Goal: Task Accomplishment & Management: Use online tool/utility

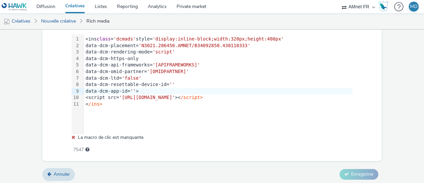
scroll to position [442, 0]
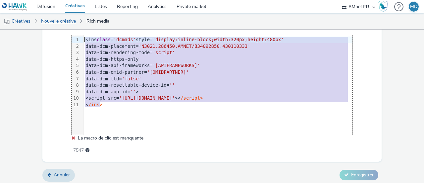
drag, startPoint x: 119, startPoint y: 102, endPoint x: 54, endPoint y: 29, distance: 98.1
click at [54, 29] on div "Diffusion Créatives Listes Reporting Analytics Private market AMnet FR MD Créat…" at bounding box center [212, 91] width 424 height 183
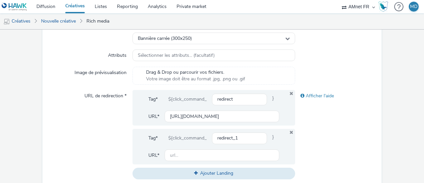
scroll to position [192, 0]
click at [289, 92] on icon at bounding box center [291, 93] width 5 height 4
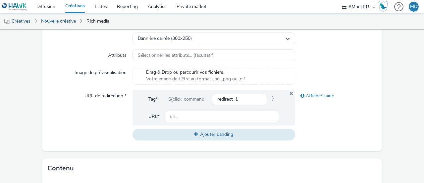
click at [290, 92] on icon at bounding box center [292, 93] width 4 height 5
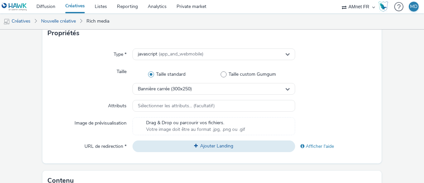
scroll to position [142, 0]
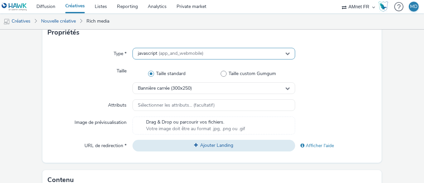
click at [252, 56] on div "javascript (app_and_webmobile)" at bounding box center [214, 54] width 163 height 12
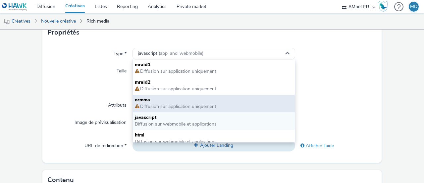
scroll to position [5, 0]
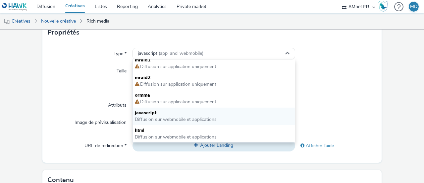
click at [80, 90] on div "Taille" at bounding box center [90, 79] width 85 height 29
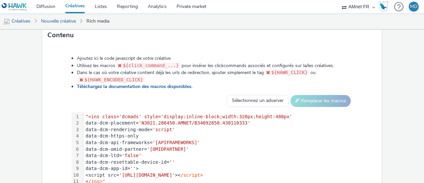
scroll to position [284, 0]
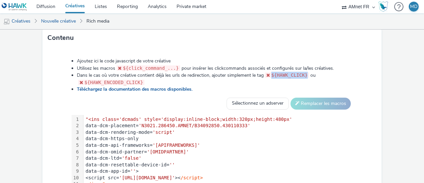
drag, startPoint x: 305, startPoint y: 74, endPoint x: 270, endPoint y: 76, distance: 35.2
click at [270, 76] on code "${HAWK_CLICK}" at bounding box center [287, 74] width 44 height 5
copy code "${HAWK_CLICK}"
click at [337, 76] on li "Dans le cas où votre créative contient déjà les urls de redirection, ajouter si…" at bounding box center [215, 79] width 276 height 14
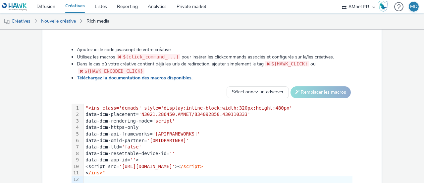
scroll to position [296, 0]
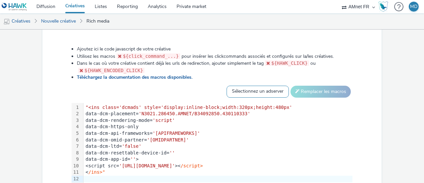
click at [247, 91] on select "Sélectionnez un adserver Sizmek DCM Adform Sting" at bounding box center [258, 92] width 62 height 12
click at [227, 86] on select "Sélectionnez un adserver Sizmek DCM Adform Sting" at bounding box center [258, 92] width 62 height 12
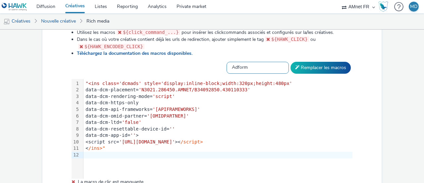
scroll to position [337, 0]
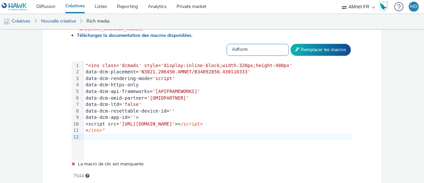
click at [254, 50] on select "Sélectionnez un adserver Sizmek DCM Adform Sting" at bounding box center [258, 50] width 62 height 12
select select "dcm"
click at [227, 44] on select "Sélectionnez un adserver Sizmek DCM Adform Sting" at bounding box center [258, 50] width 62 height 12
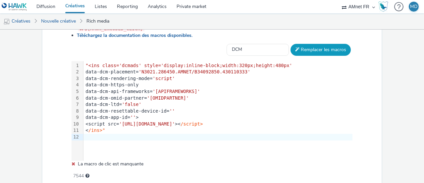
click at [319, 50] on button "Remplacer les macros" at bounding box center [321, 50] width 60 height 12
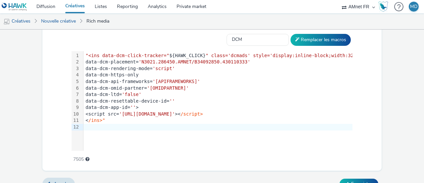
scroll to position [348, 0]
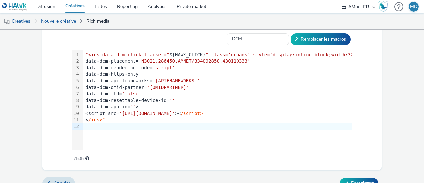
click at [107, 118] on div "< /ins>"" at bounding box center [243, 119] width 318 height 7
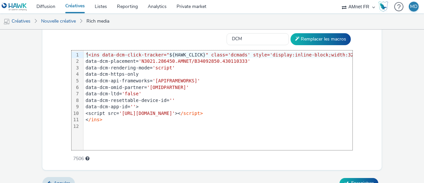
click at [87, 54] on span ""<ins data-dcm-click-tracker="" at bounding box center [128, 54] width 84 height 5
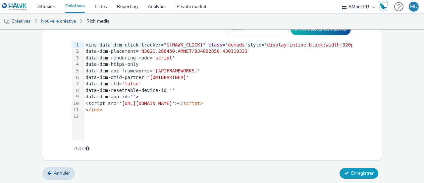
click at [360, 173] on span "Enregistrer" at bounding box center [362, 173] width 23 height 6
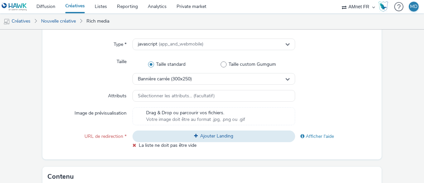
scroll to position [151, 0]
click at [217, 138] on span "Ajouter Landing" at bounding box center [216, 136] width 33 height 6
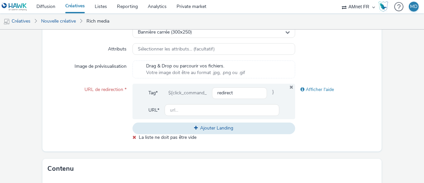
scroll to position [202, 0]
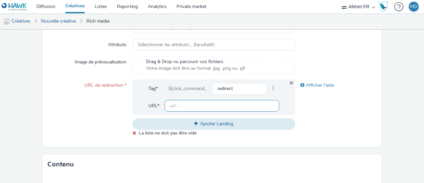
click at [173, 104] on input "text" at bounding box center [222, 106] width 115 height 12
paste input "[URL][DOMAIN_NAME]"
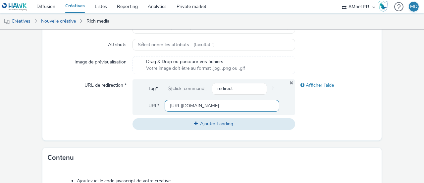
drag, startPoint x: 272, startPoint y: 105, endPoint x: 232, endPoint y: 106, distance: 39.8
click at [232, 106] on input "[URL][DOMAIN_NAME]" at bounding box center [222, 106] width 115 height 12
click at [200, 104] on input "[URL][DOMAIN_NAME]" at bounding box center [222, 106] width 115 height 12
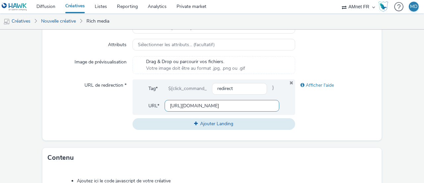
paste input "text"
type input "[URL][DOMAIN_NAME]"
click at [339, 104] on div "Afficher l'aide" at bounding box center [336, 104] width 82 height 50
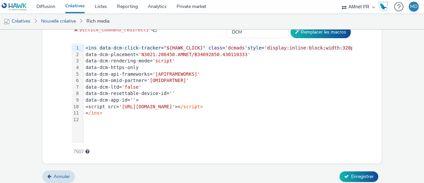
scroll to position [396, 0]
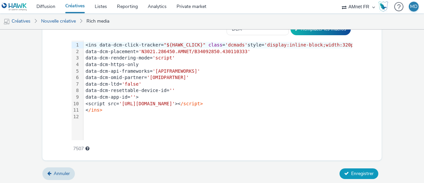
click at [351, 170] on span "Enregistrer" at bounding box center [362, 173] width 23 height 6
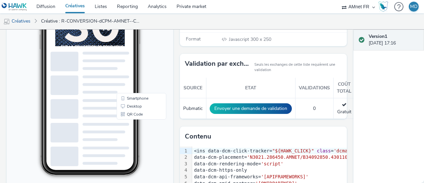
scroll to position [122, 0]
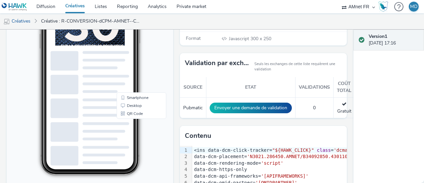
click at [177, 101] on div "URL de redirection ${click_command_redirect} [URL][DOMAIN_NAME] Catégories Home…" at bounding box center [262, 104] width 170 height 296
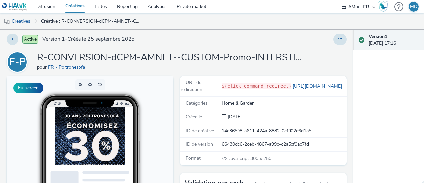
scroll to position [0, 0]
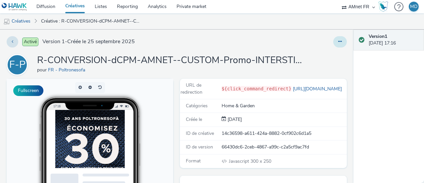
click at [333, 40] on button at bounding box center [340, 41] width 14 height 11
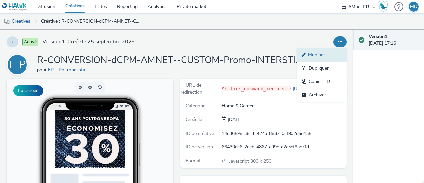
click at [319, 57] on link "Modifier" at bounding box center [322, 54] width 50 height 13
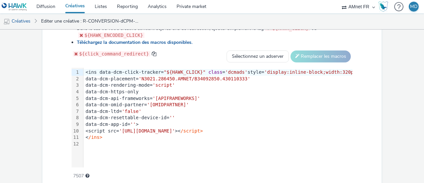
scroll to position [368, 0]
click at [150, 118] on div "data-dcm-resettable-device-id= ''" at bounding box center [240, 118] width 313 height 7
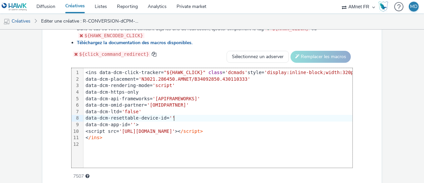
click at [173, 116] on span "''" at bounding box center [172, 117] width 6 height 5
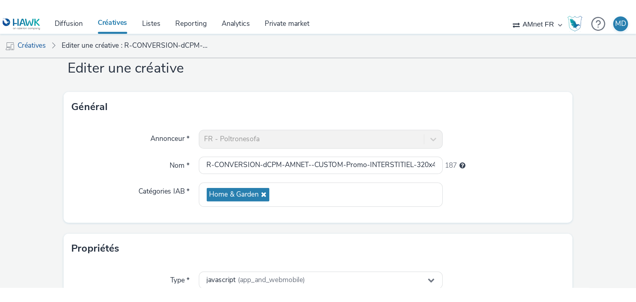
scroll to position [0, 0]
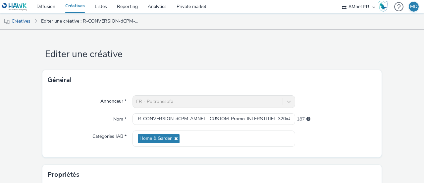
click at [24, 24] on link "Créatives" at bounding box center [17, 21] width 34 height 16
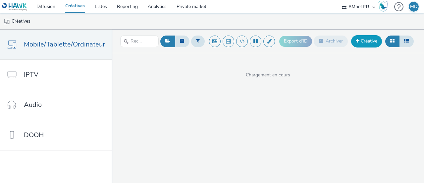
click at [364, 44] on link "Créative" at bounding box center [366, 41] width 31 height 12
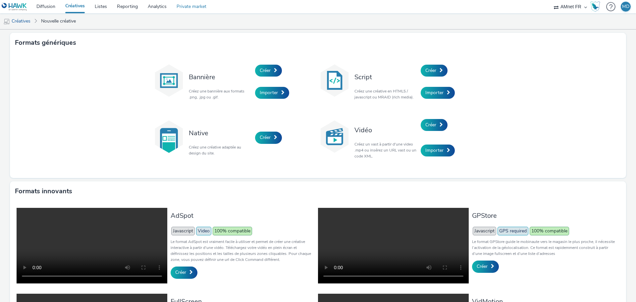
click at [200, 8] on link "Private market" at bounding box center [192, 6] width 40 height 13
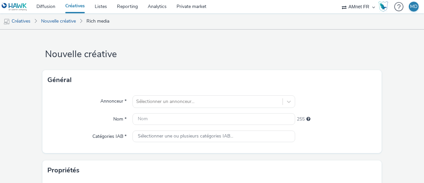
scroll to position [239, 0]
click at [65, 20] on link "Nouvelle créative" at bounding box center [58, 21] width 41 height 16
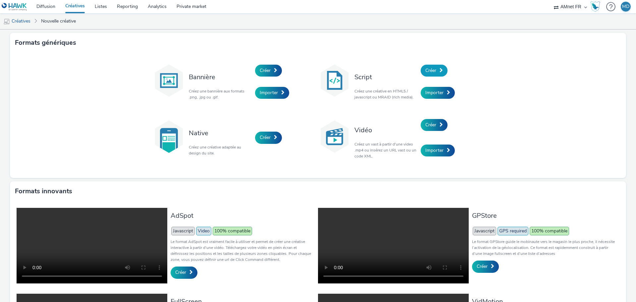
click at [424, 72] on span "Créer" at bounding box center [431, 70] width 11 height 6
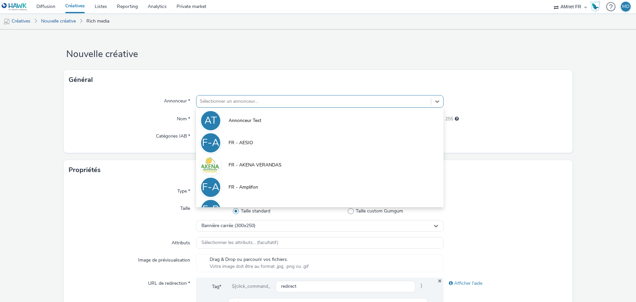
click at [261, 99] on div at bounding box center [314, 101] width 228 height 8
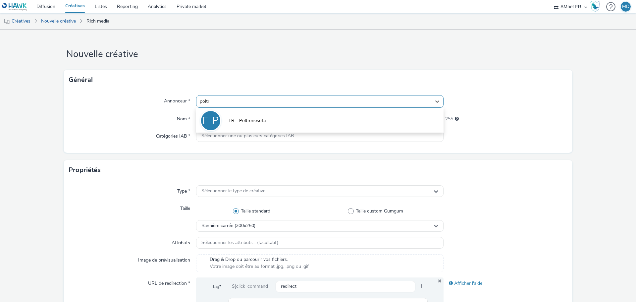
type input "poltro"
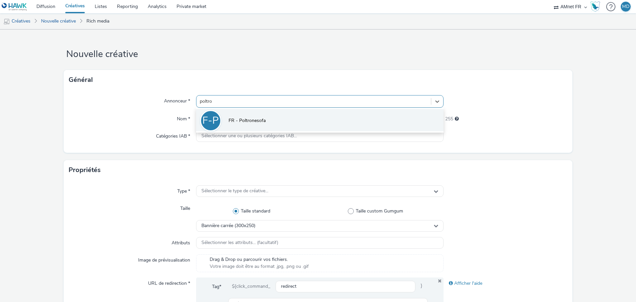
click at [268, 117] on li "F-P FR - Poltronesofa" at bounding box center [320, 120] width 248 height 22
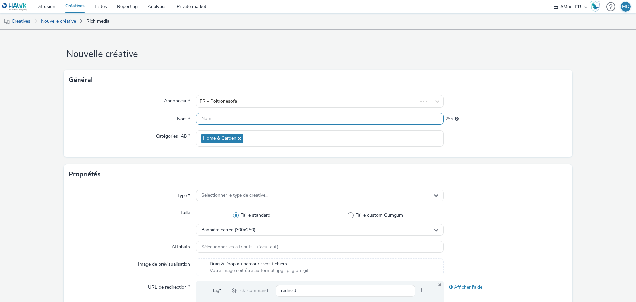
click at [227, 117] on input "text" at bounding box center [320, 119] width 248 height 12
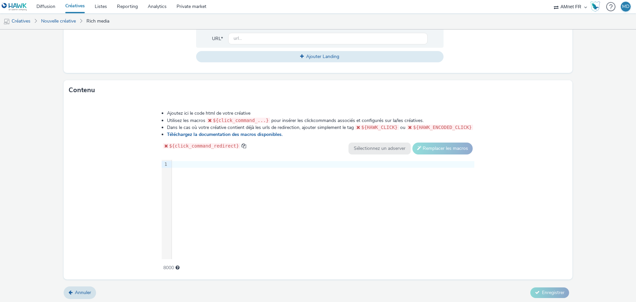
scroll to position [277, 0]
click at [187, 172] on div "9 1 ›" at bounding box center [318, 207] width 313 height 99
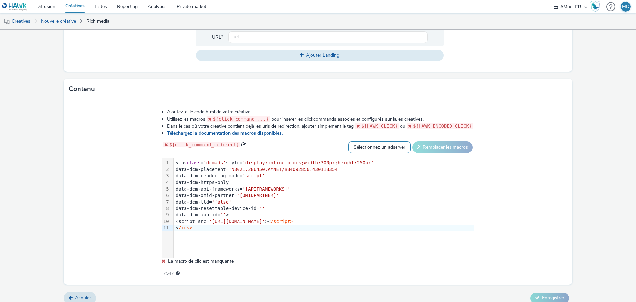
click at [366, 149] on select "Sélectionnez un adserver Sizmek DCM Adform Sting" at bounding box center [380, 147] width 62 height 12
select select "dcm"
click at [349, 141] on select "Sélectionnez un adserver Sizmek DCM Adform Sting" at bounding box center [380, 147] width 62 height 12
click at [422, 149] on button "Remplacer les macros" at bounding box center [443, 147] width 60 height 12
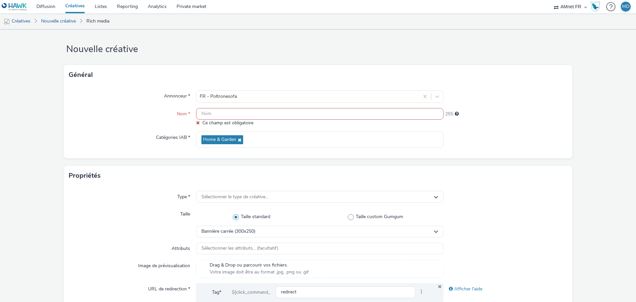
scroll to position [0, 0]
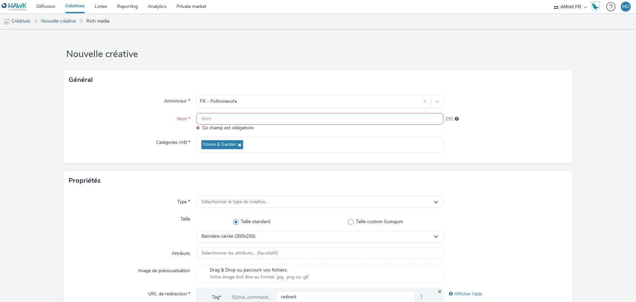
click at [211, 119] on input "text" at bounding box center [320, 119] width 248 height 12
paste input "R-CONVERSION-dCPM-AMNET--CUSTOM-NA-PAVE-300x250-Mobile-NA - $430113354$"
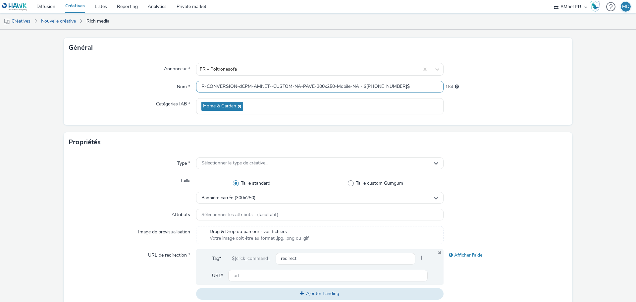
scroll to position [99, 0]
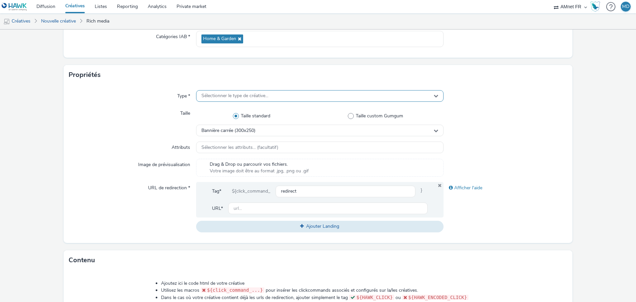
type input "R-CONVERSION-dCPM-AMNET--CUSTOM-NA-PAVE-300x250-Mobile-NA - $430113354$"
click at [224, 96] on span "Sélectionner le type de créative..." at bounding box center [234, 96] width 67 height 6
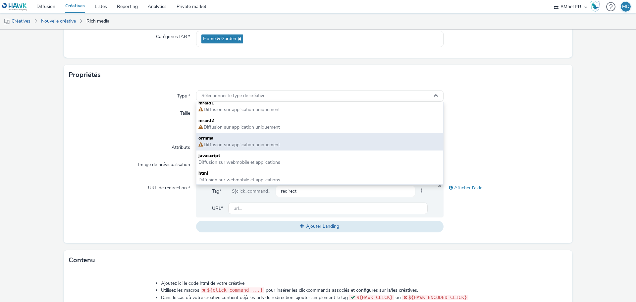
scroll to position [5, 0]
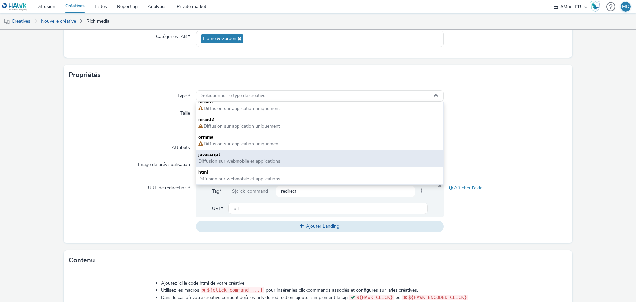
click at [219, 153] on span "javascript" at bounding box center [320, 154] width 243 height 7
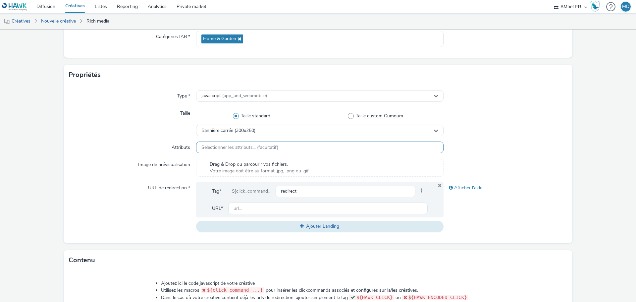
click at [230, 147] on span "Sélectionner les attributs... (facultatif)" at bounding box center [239, 148] width 77 height 6
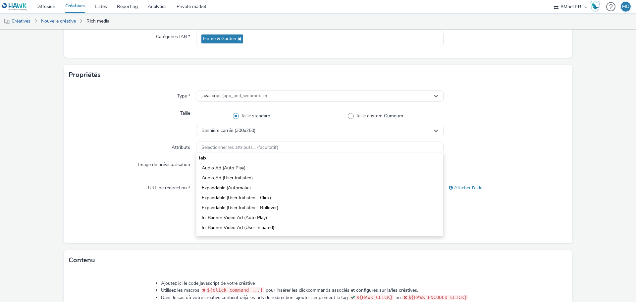
click at [155, 134] on div "Taille" at bounding box center [132, 121] width 127 height 29
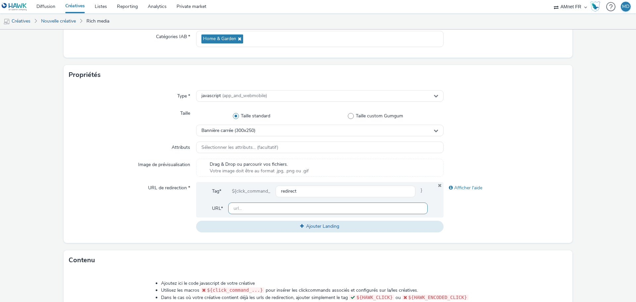
click at [273, 182] on input "text" at bounding box center [328, 208] width 200 height 12
paste input "[URL][DOMAIN_NAME]"
type input "[URL][DOMAIN_NAME]"
click at [171, 182] on div "URL de redirection *" at bounding box center [132, 207] width 127 height 50
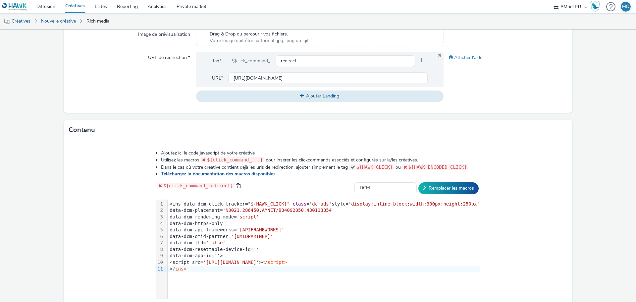
scroll to position [271, 0]
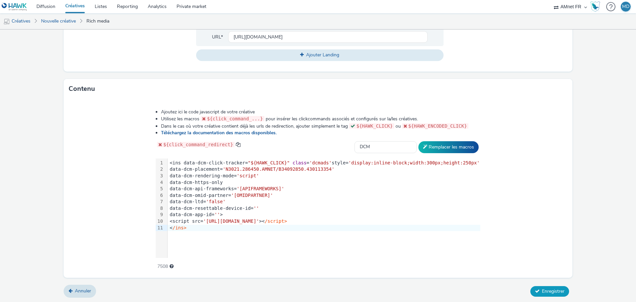
click at [424, 182] on span "Enregistrer" at bounding box center [553, 291] width 23 height 6
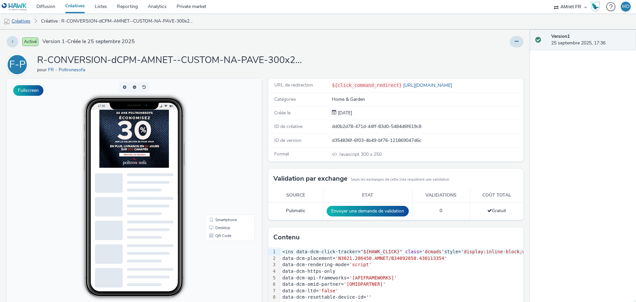
click at [19, 20] on link "Créatives" at bounding box center [17, 21] width 34 height 16
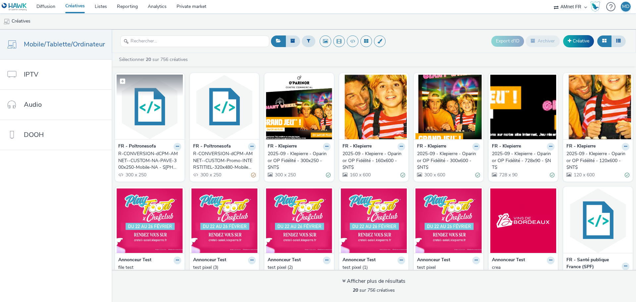
click at [142, 120] on img at bounding box center [150, 107] width 66 height 65
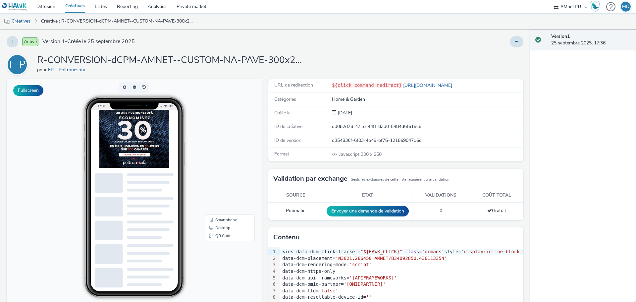
click at [28, 20] on link "Créatives" at bounding box center [17, 21] width 34 height 16
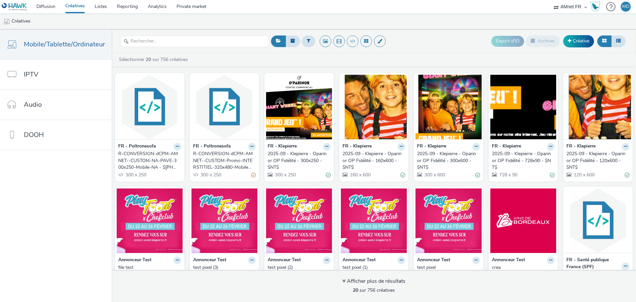
click at [214, 158] on div "R-CONVERSION-dCPM-AMNET--CUSTOM-Promo-INTERSTITIEL-320x480-Mobile-NA" at bounding box center [223, 160] width 60 height 20
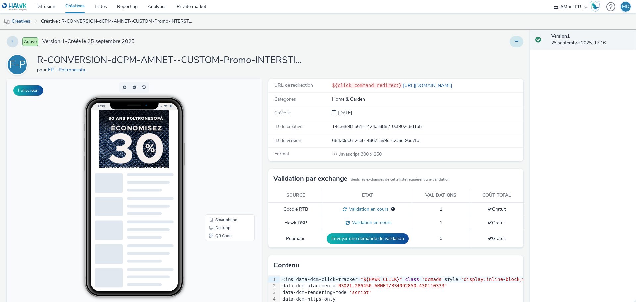
click at [424, 41] on icon at bounding box center [517, 41] width 4 height 5
click at [424, 54] on link "Modifier" at bounding box center [499, 54] width 50 height 13
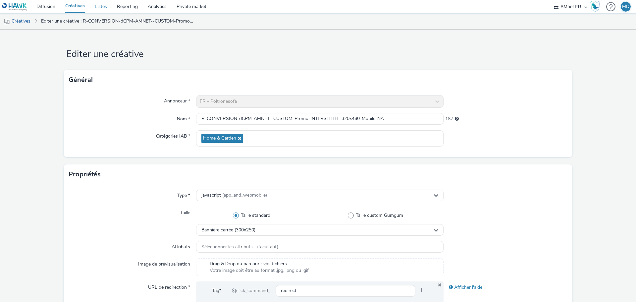
click at [99, 6] on link "Listes" at bounding box center [101, 6] width 22 height 13
